Goal: Find specific page/section: Find specific page/section

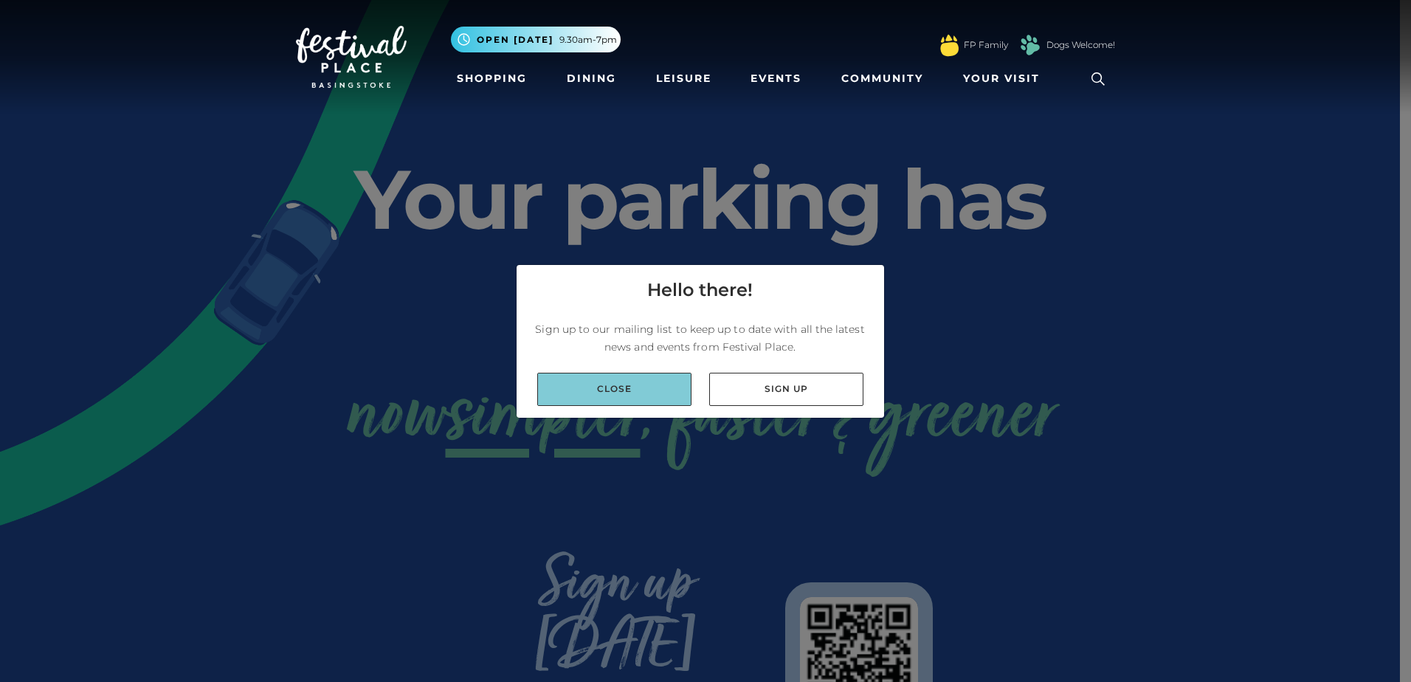
click at [613, 381] on link "Close" at bounding box center [614, 389] width 154 height 33
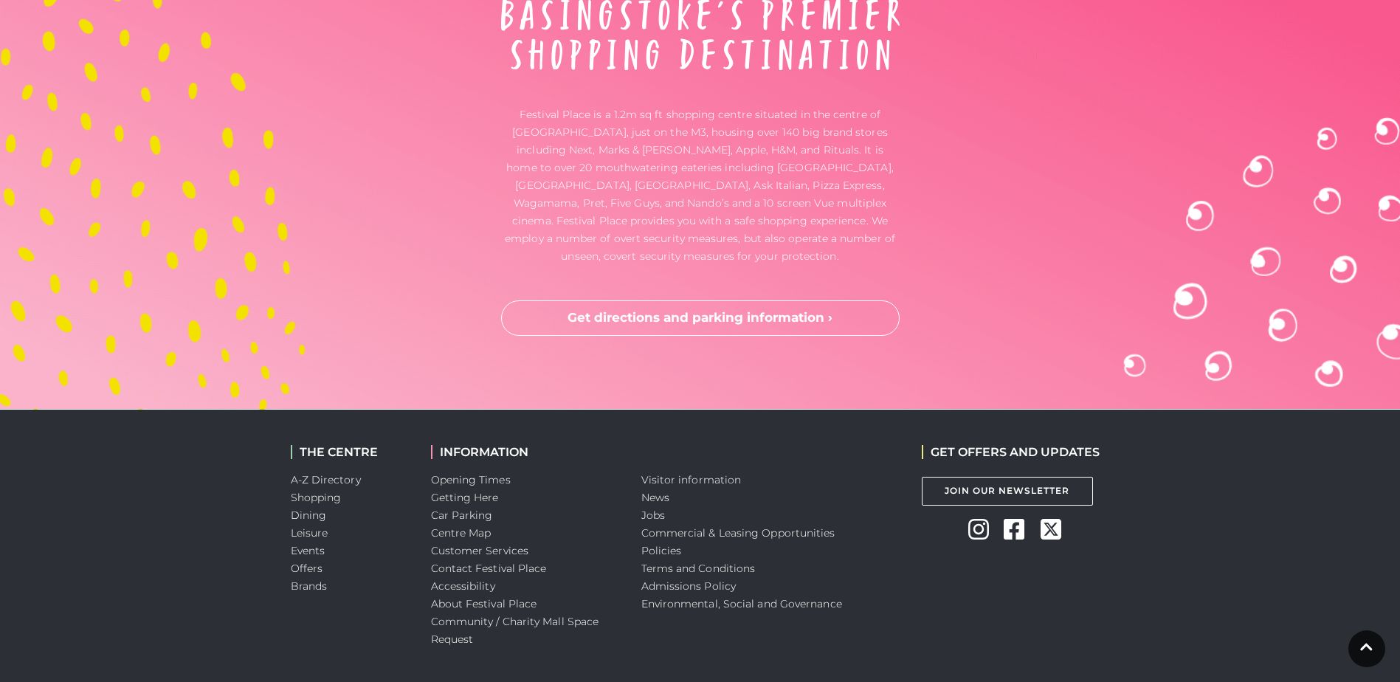
scroll to position [3892, 0]
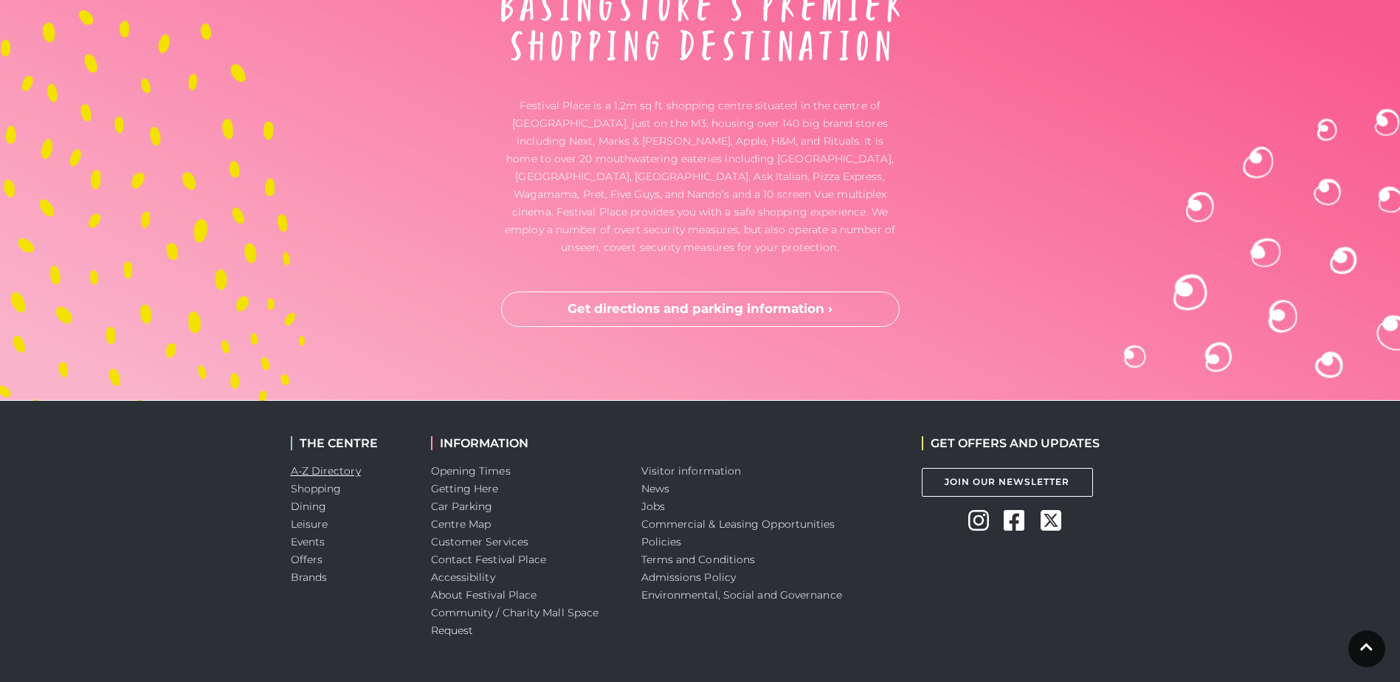
click at [300, 464] on link "A-Z Directory" at bounding box center [326, 470] width 70 height 13
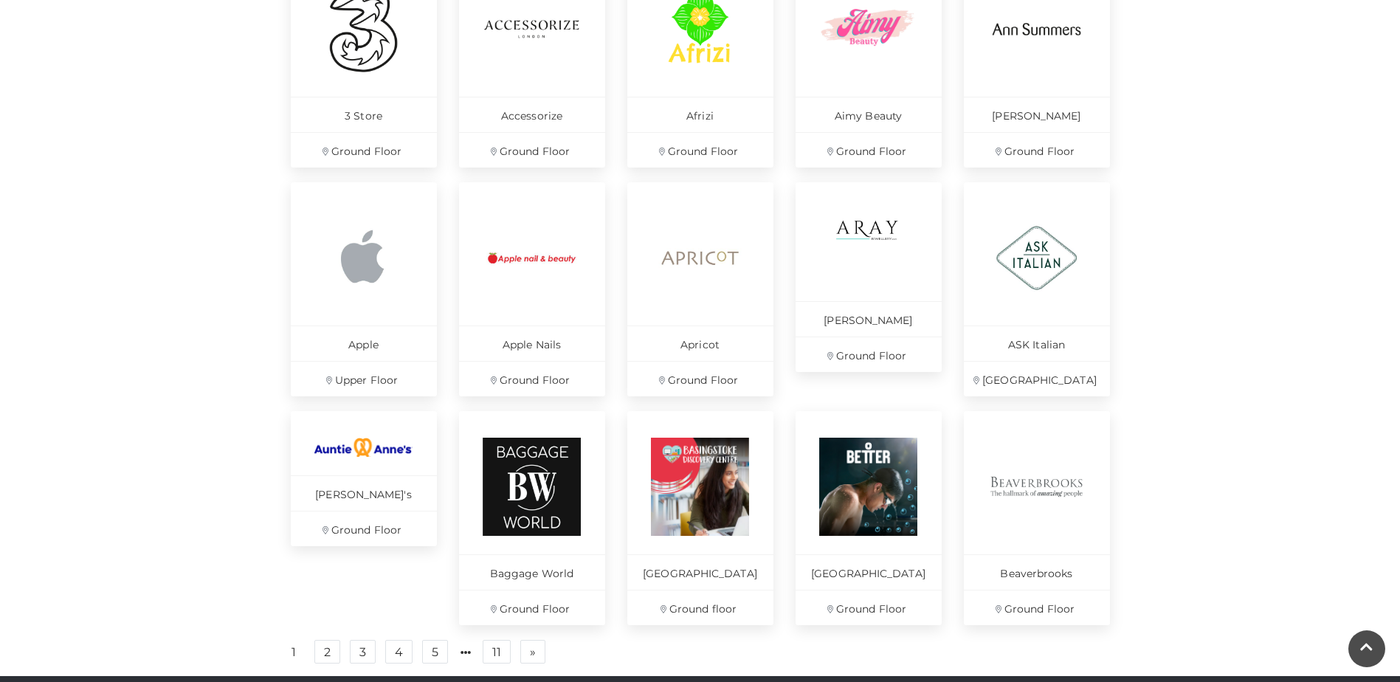
scroll to position [443, 0]
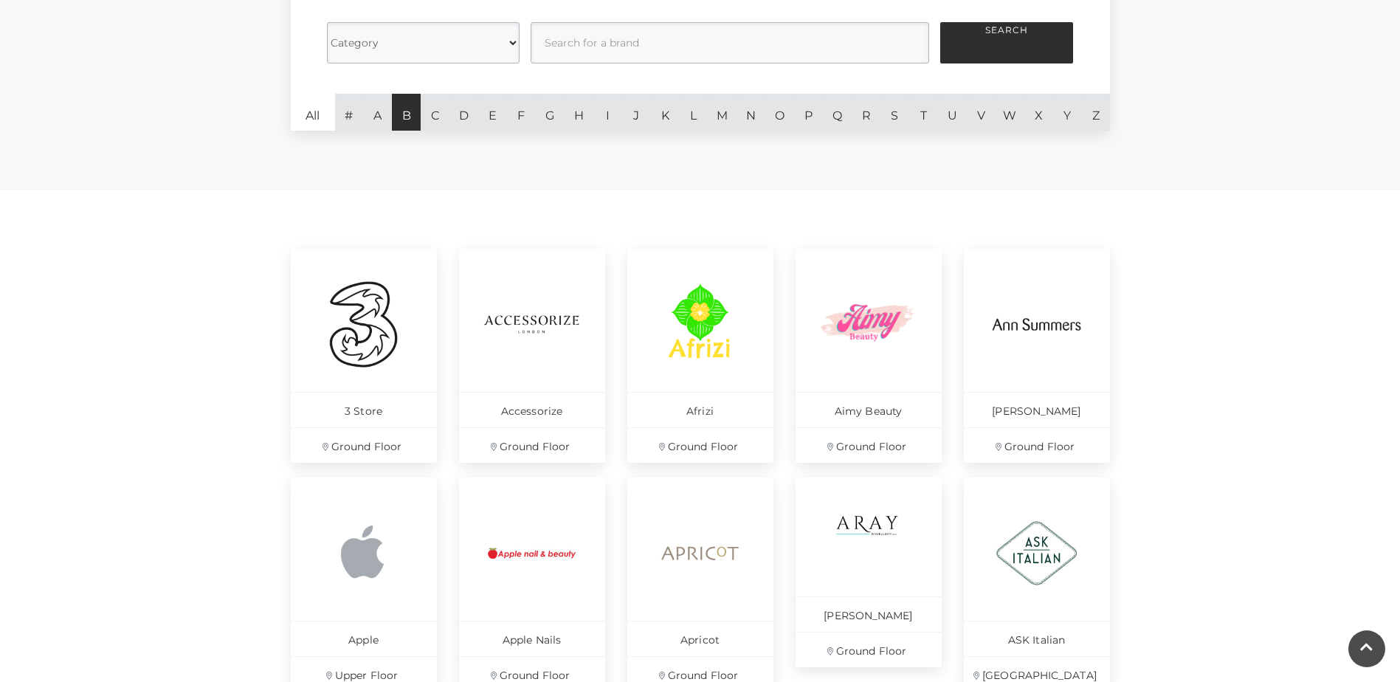
click at [401, 114] on link "B" at bounding box center [406, 112] width 29 height 37
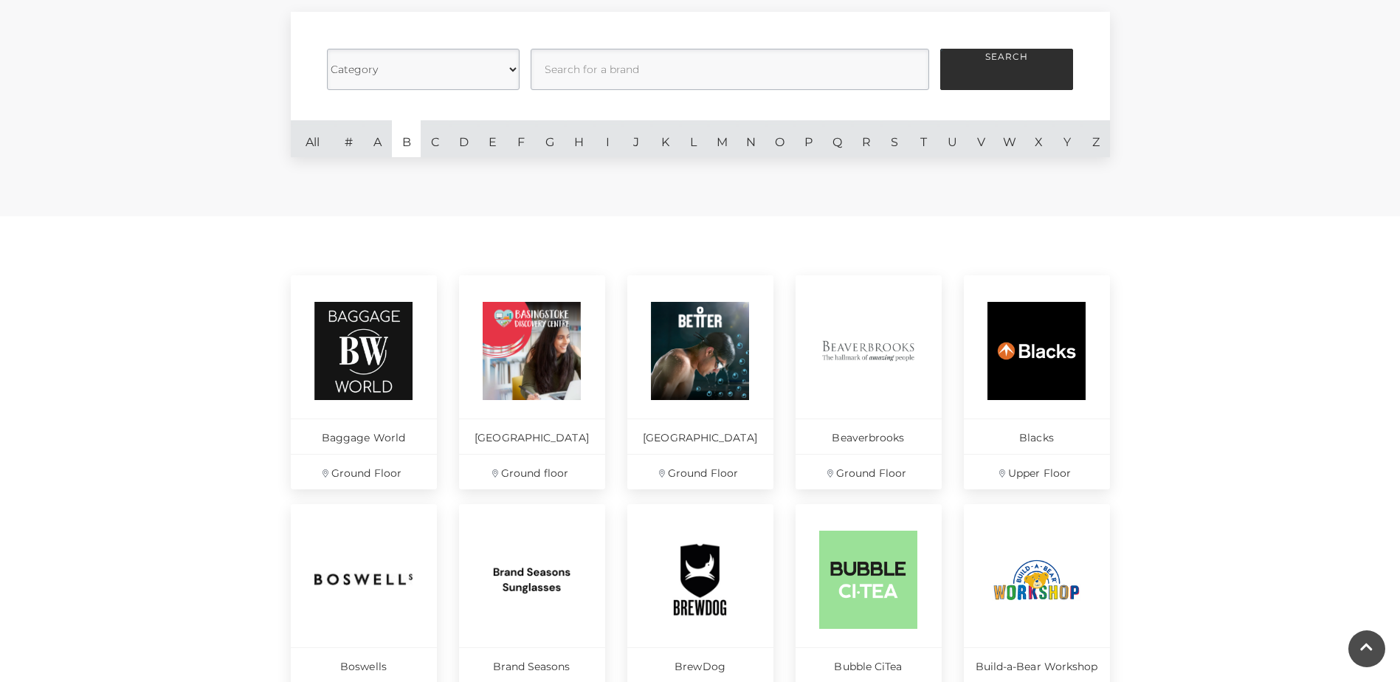
scroll to position [295, 0]
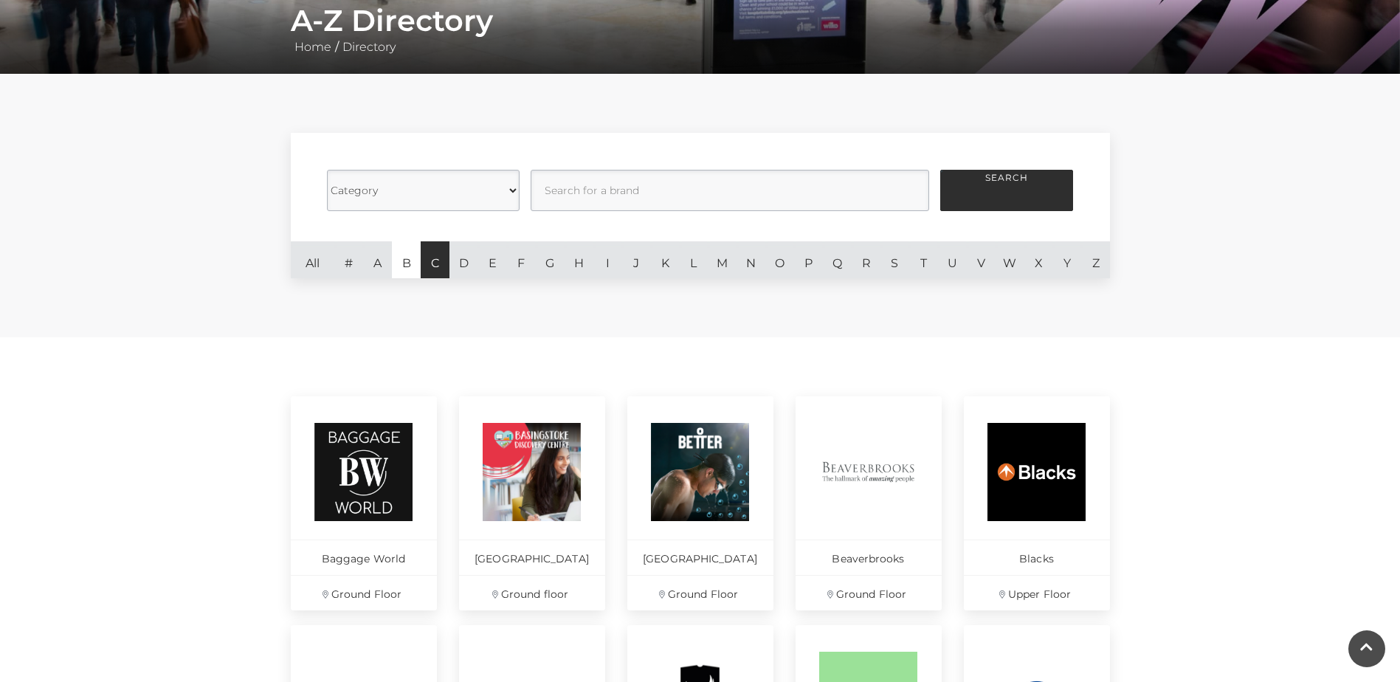
click at [431, 256] on link "C" at bounding box center [435, 259] width 29 height 37
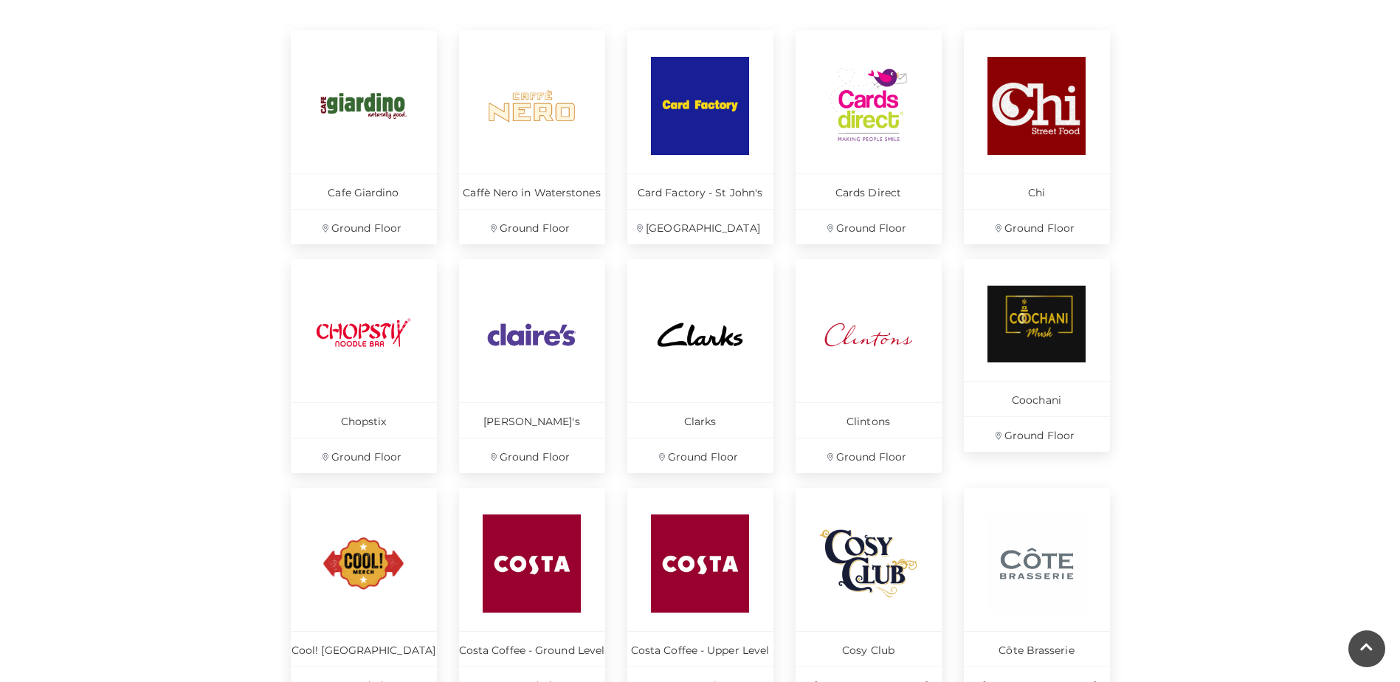
scroll to position [443, 0]
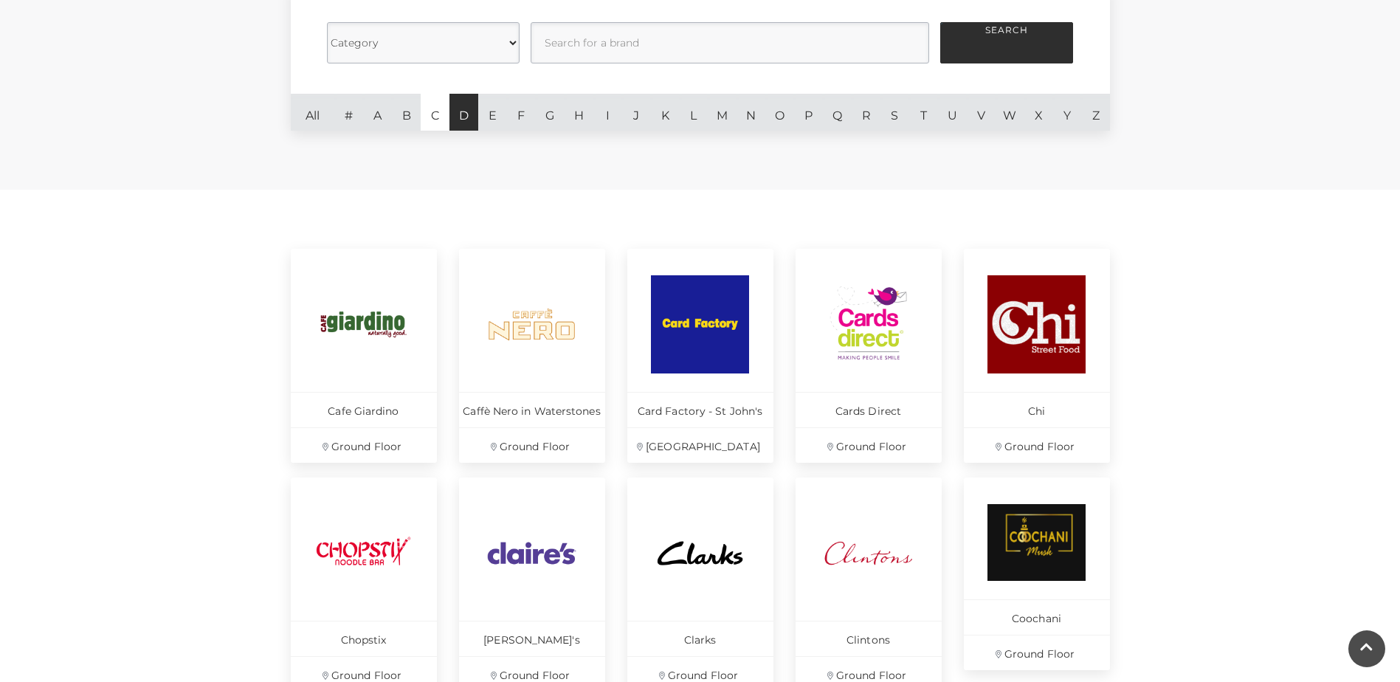
click at [461, 114] on link "D" at bounding box center [463, 112] width 29 height 37
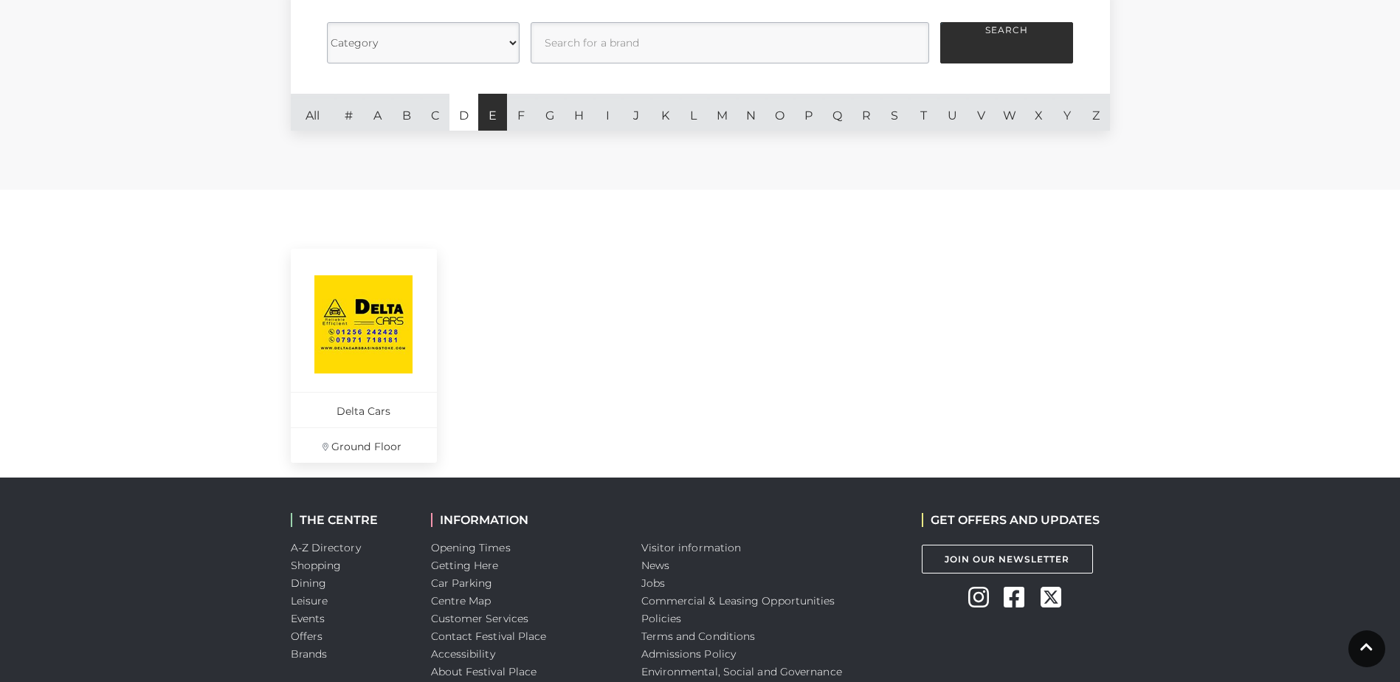
click at [492, 111] on link "E" at bounding box center [492, 112] width 29 height 37
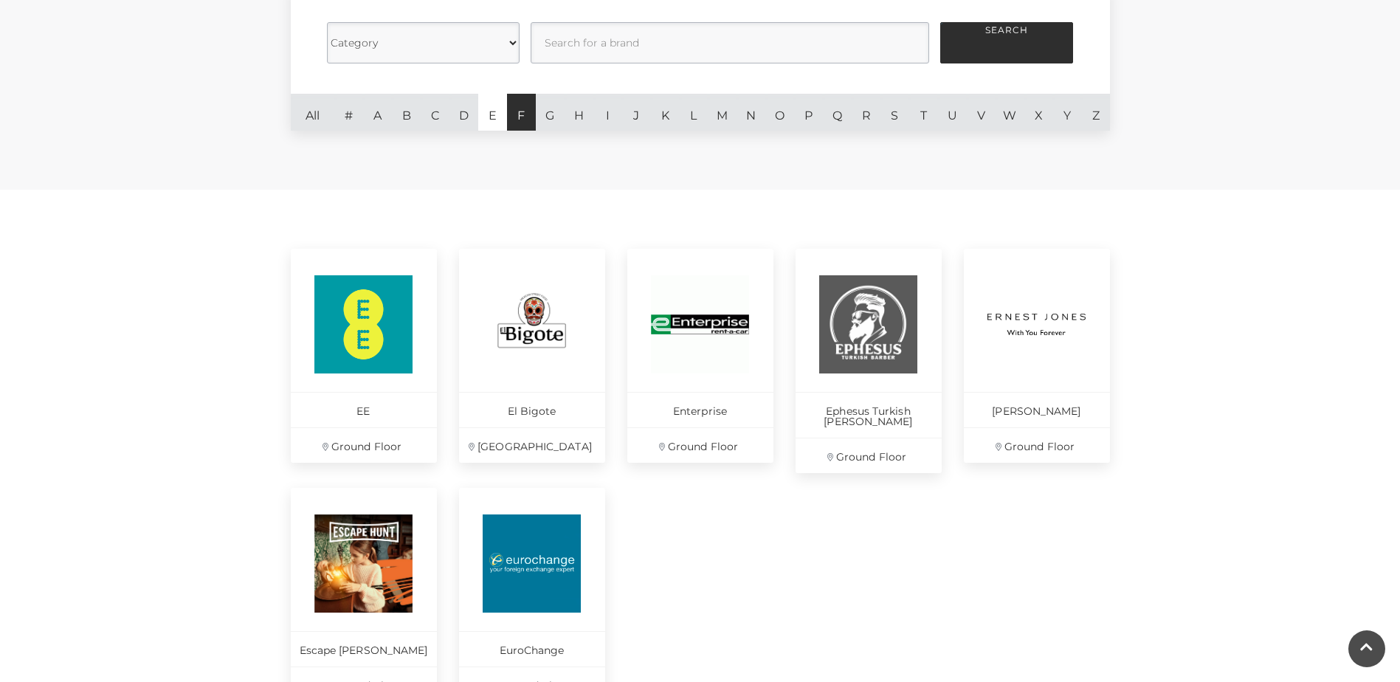
click at [522, 106] on link "F" at bounding box center [521, 112] width 29 height 37
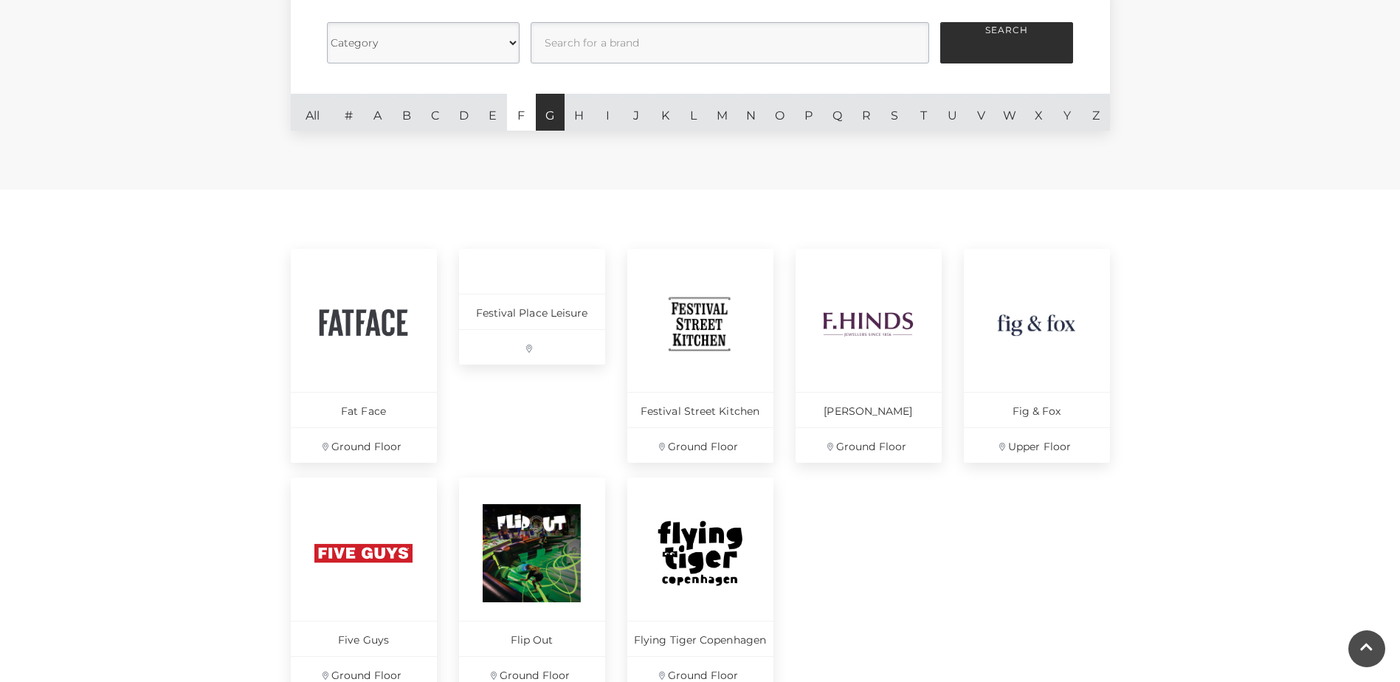
click at [539, 115] on link "G" at bounding box center [550, 112] width 29 height 37
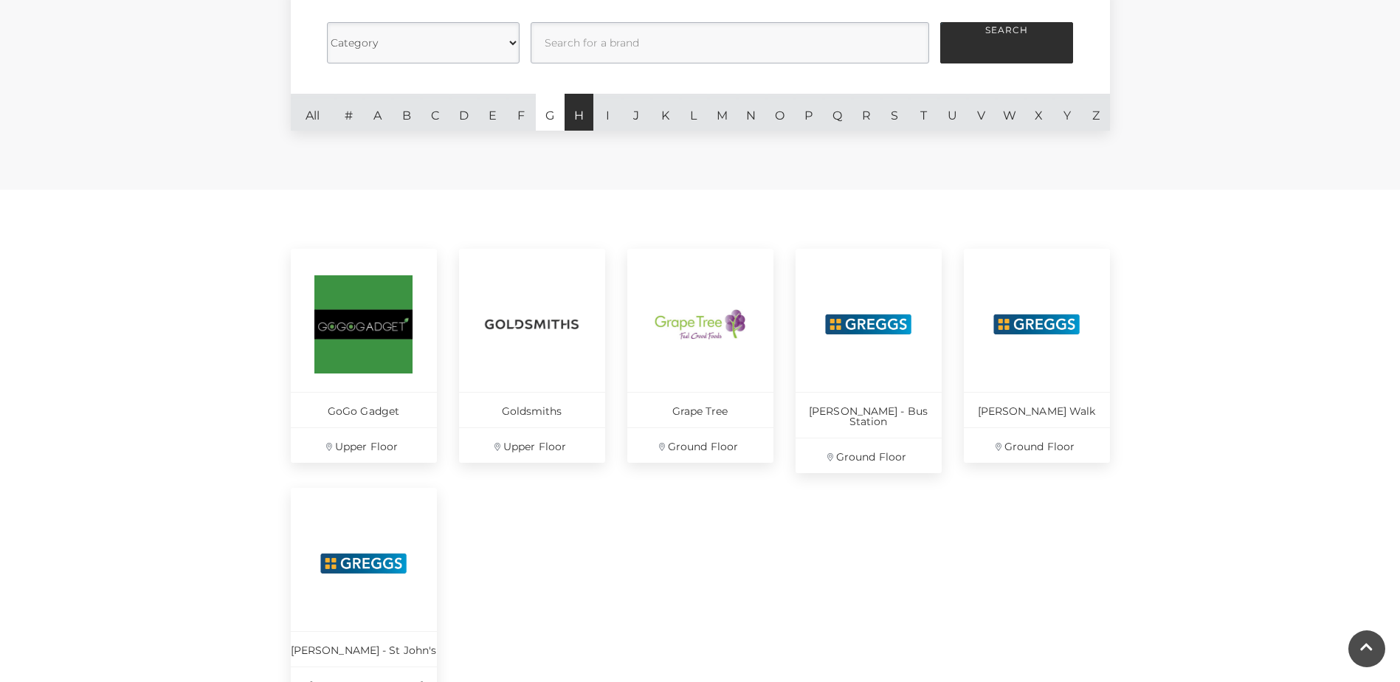
click at [576, 113] on link "H" at bounding box center [578, 112] width 29 height 37
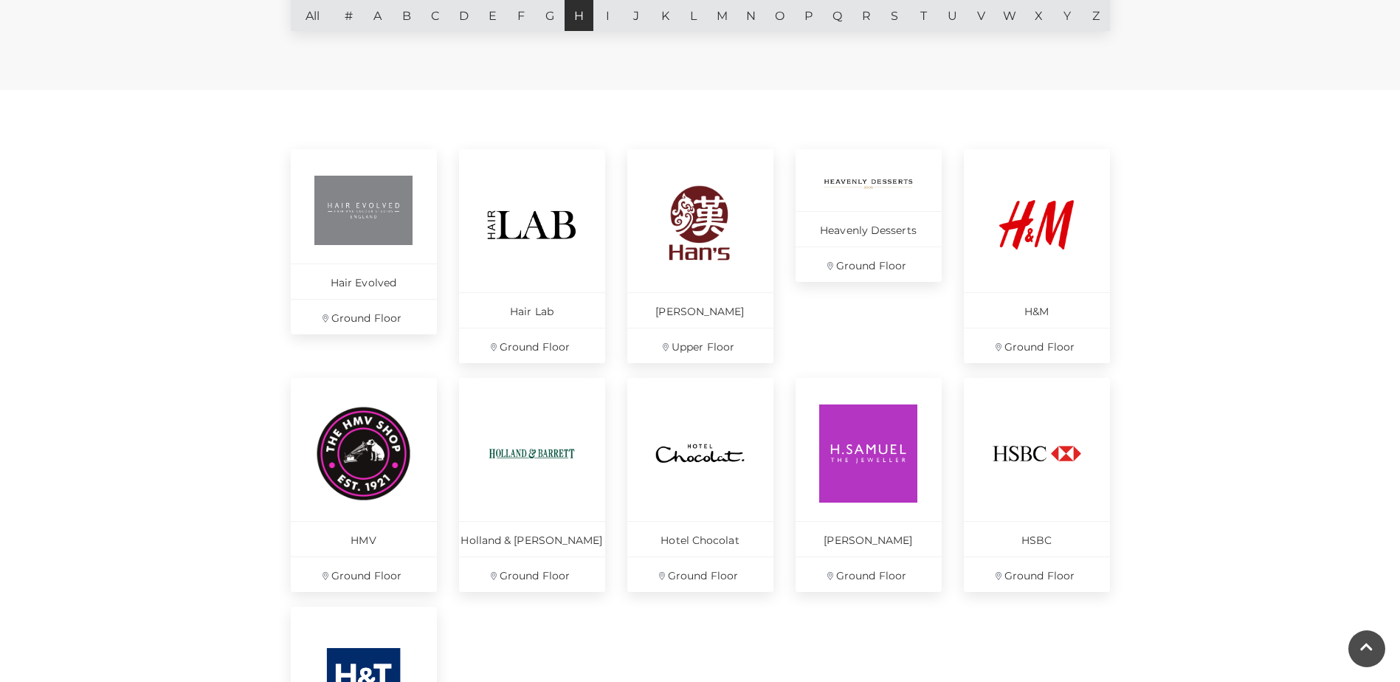
scroll to position [516, 0]
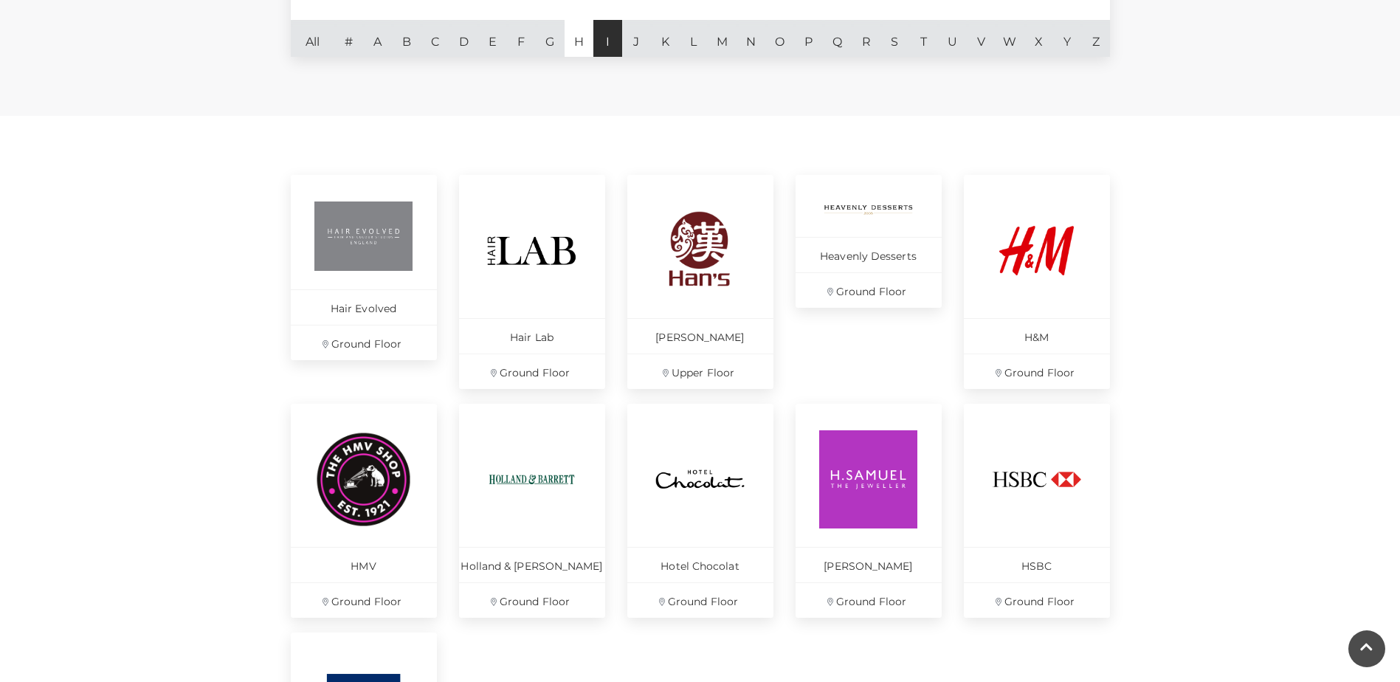
click at [609, 49] on link "I" at bounding box center [607, 38] width 29 height 37
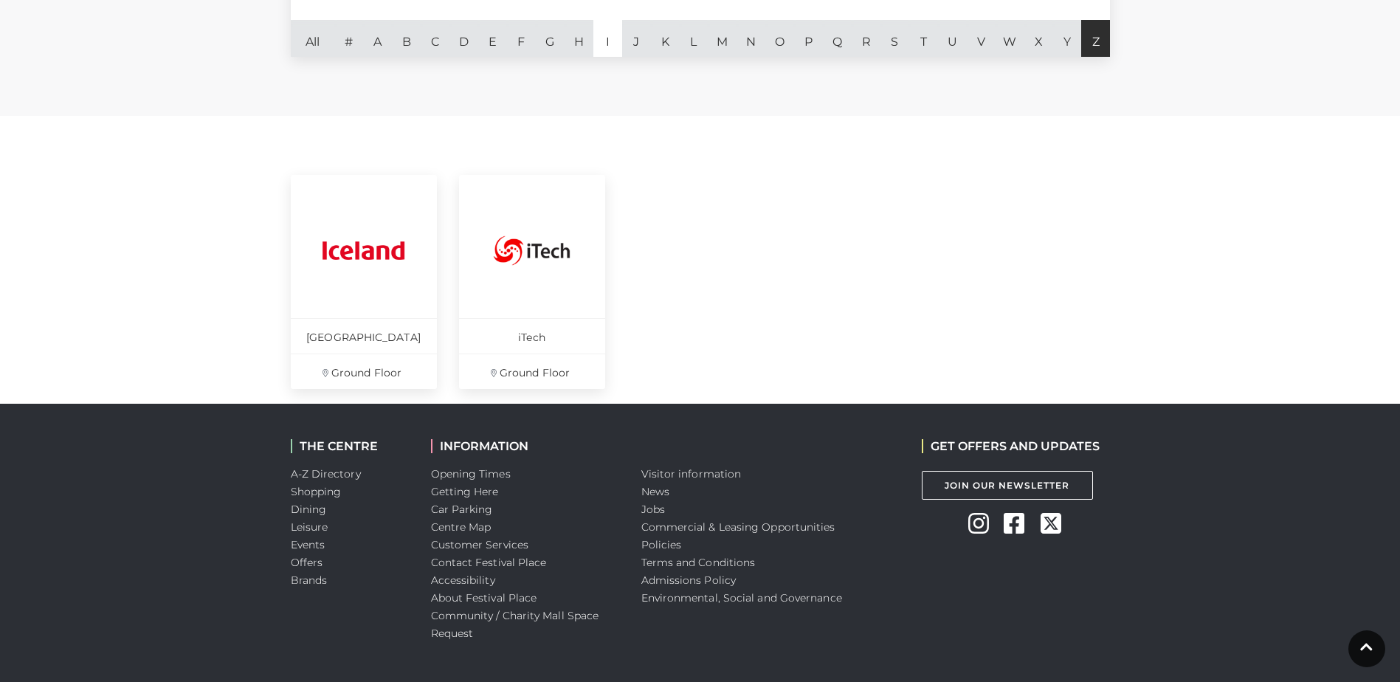
click at [1093, 49] on link "Z" at bounding box center [1095, 38] width 29 height 37
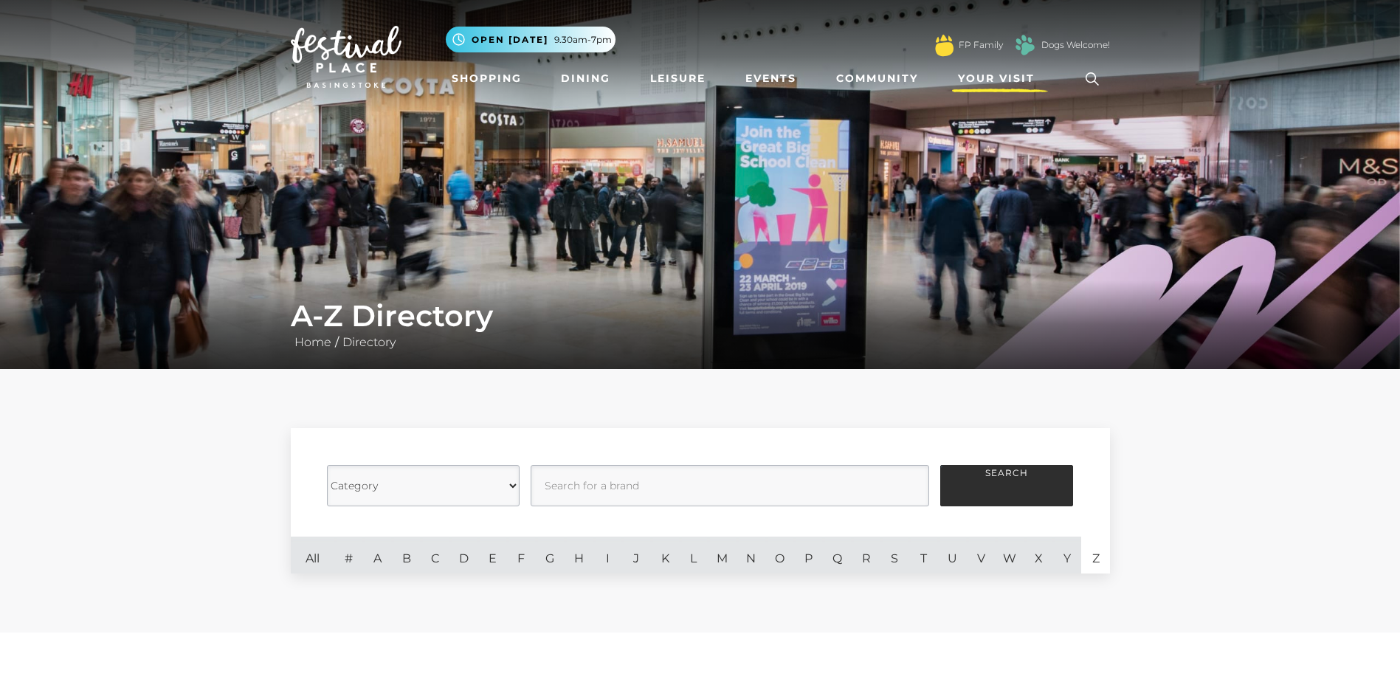
click at [1007, 79] on span "Your Visit" at bounding box center [996, 78] width 77 height 15
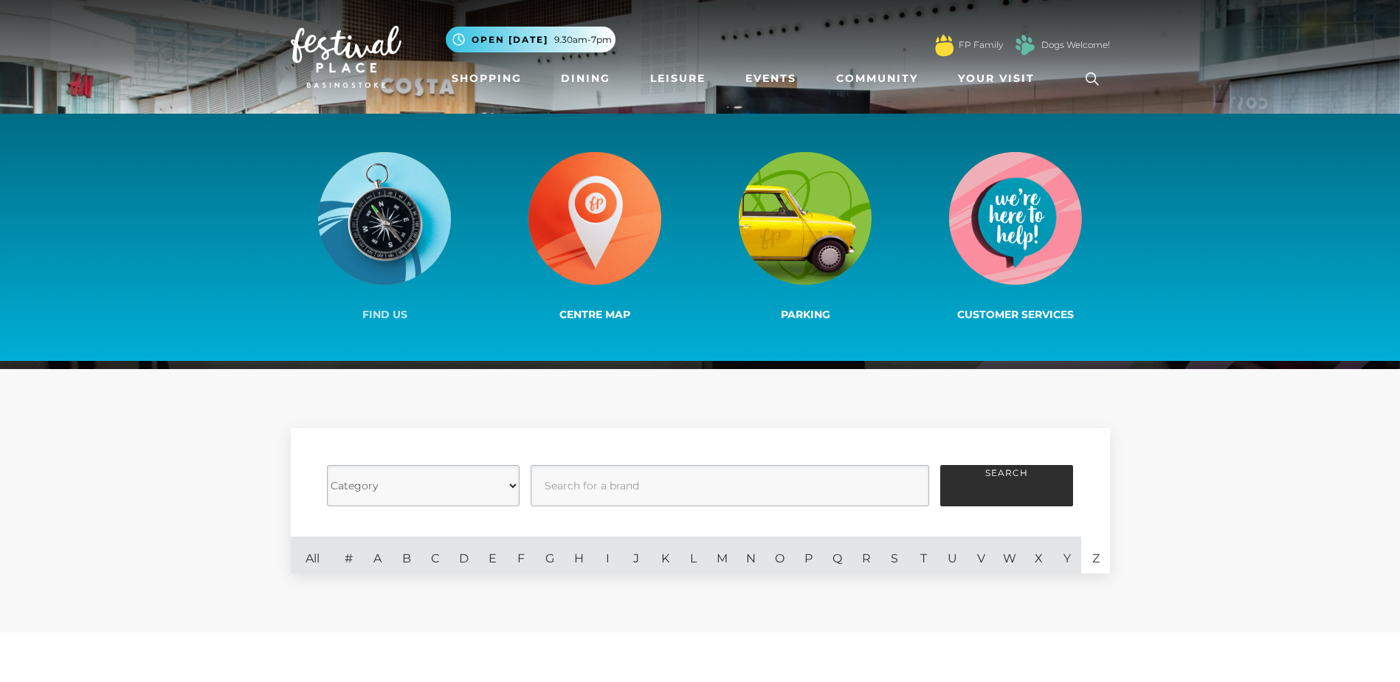
click at [421, 250] on img at bounding box center [384, 218] width 133 height 133
